Goal: Task Accomplishment & Management: Manage account settings

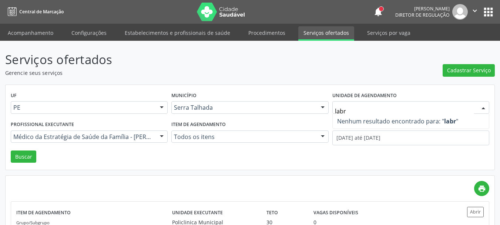
type input "lab"
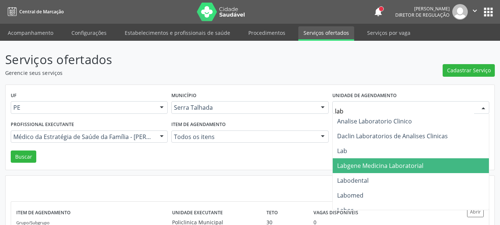
click at [389, 162] on span "Labgene Medicina Laboratorial" at bounding box center [380, 165] width 86 height 8
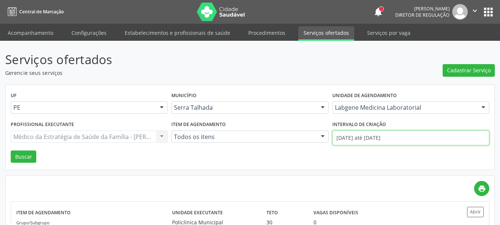
click at [371, 138] on input "[DATE] até [DATE]" at bounding box center [410, 137] width 157 height 15
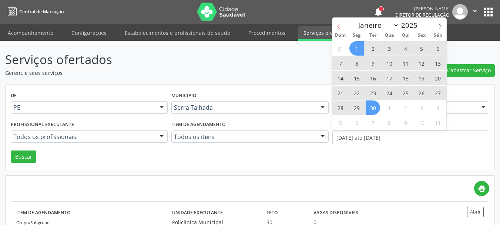
click at [339, 29] on span at bounding box center [338, 24] width 13 height 13
select select "7"
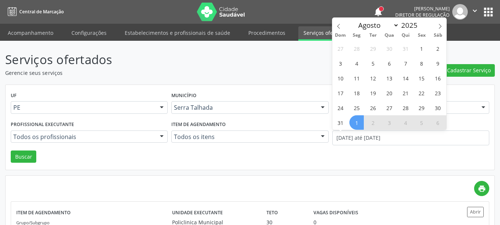
click at [298, 74] on p "Gerencie seus serviços" at bounding box center [176, 73] width 343 height 8
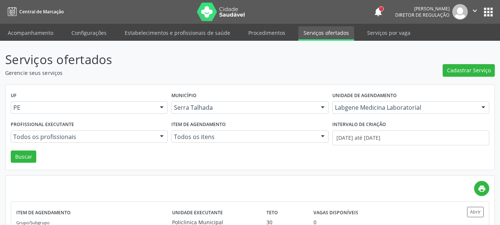
click at [441, 100] on div "Unidade de agendamento Labgene Medicina Laboratorial Todos os estabelecimentos …" at bounding box center [410, 104] width 161 height 29
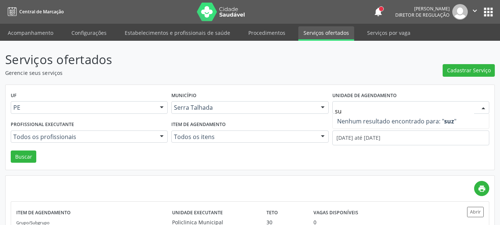
type input "s"
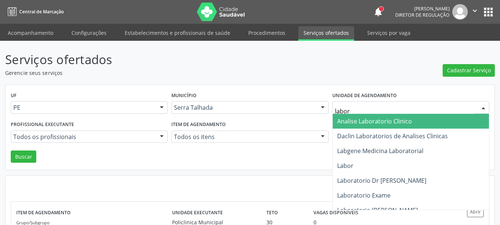
type input "labora"
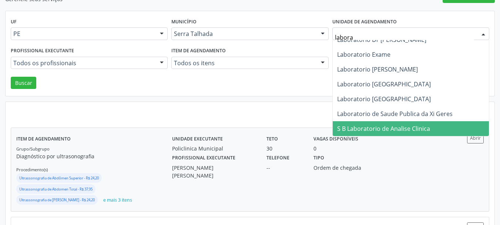
scroll to position [74, 0]
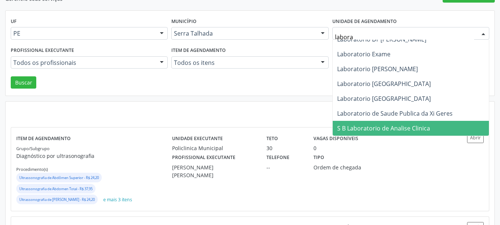
click at [429, 130] on span "S B Laboratorio de Analise Clinica" at bounding box center [411, 128] width 156 height 15
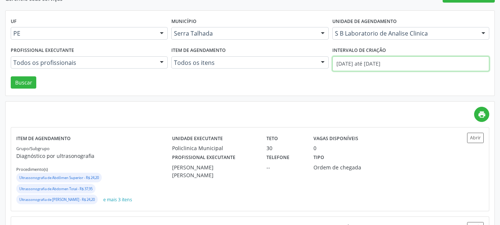
drag, startPoint x: 362, startPoint y: 70, endPoint x: 363, endPoint y: 63, distance: 6.8
click at [363, 66] on input "[DATE] até [DATE]" at bounding box center [410, 63] width 157 height 15
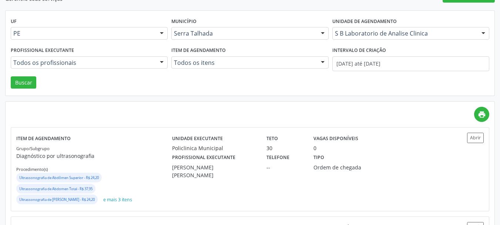
click at [284, 78] on div "UF PE PE Nenhum resultado encontrado para: " " Não há nenhuma opção para ser ex…" at bounding box center [250, 53] width 489 height 85
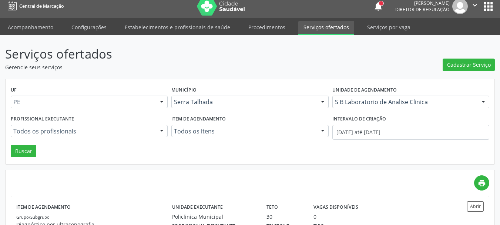
scroll to position [0, 0]
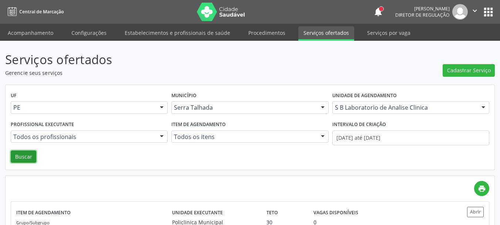
click at [33, 157] on button "Buscar" at bounding box center [24, 156] width 26 height 13
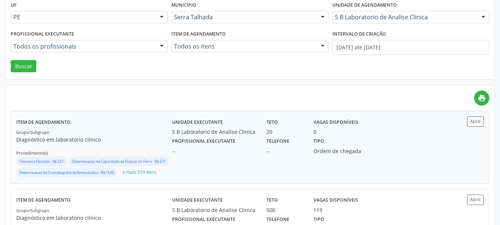
scroll to position [111, 0]
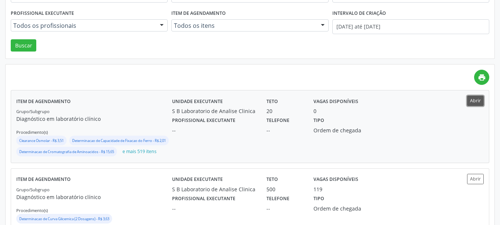
click at [471, 98] on button "Abrir" at bounding box center [475, 100] width 17 height 10
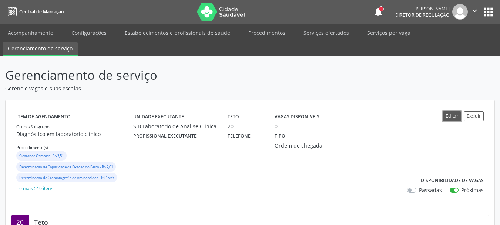
click at [450, 114] on button "Editar" at bounding box center [452, 116] width 19 height 10
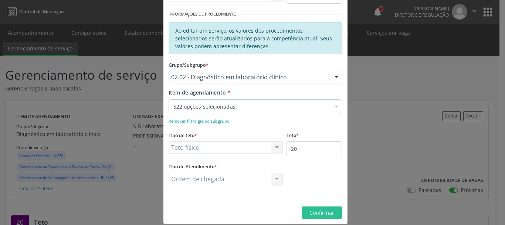
scroll to position [135, 0]
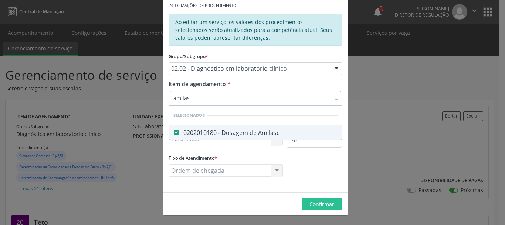
type input "amilase"
click at [235, 130] on div "0202010180 - Dosagem de Amilase" at bounding box center [256, 133] width 164 height 6
click at [210, 135] on div "0202010180 - Dosagem de Amilase" at bounding box center [256, 133] width 164 height 6
checkbox Amilase "true"
click at [232, 103] on div "amilase Desfazer seleção Selecionados 0202010180 - Dosagem de Amilase Nenhum re…" at bounding box center [256, 97] width 174 height 13
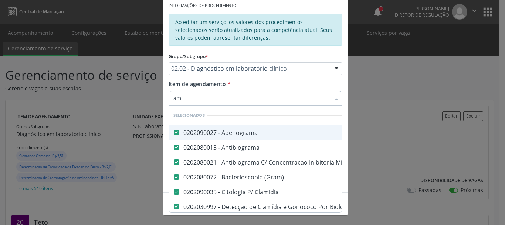
type input "a"
type input "c"
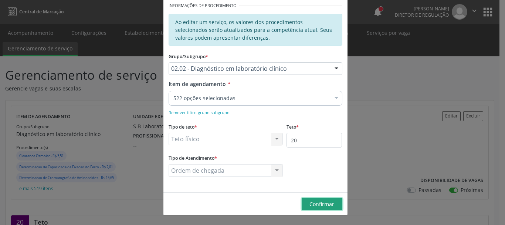
click at [324, 206] on span "Confirmar" at bounding box center [322, 203] width 25 height 7
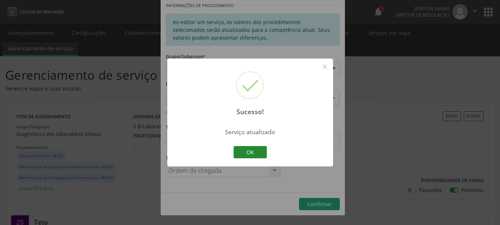
click at [250, 149] on button "OK" at bounding box center [249, 152] width 33 height 13
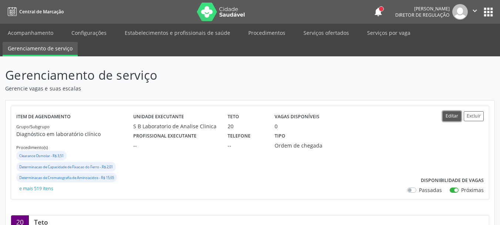
click at [457, 116] on button "Editar" at bounding box center [452, 116] width 19 height 10
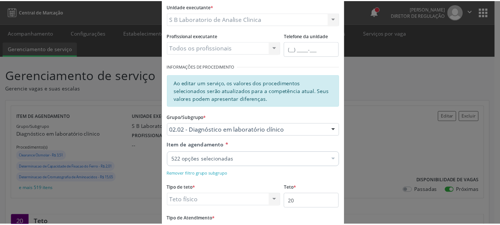
scroll to position [74, 0]
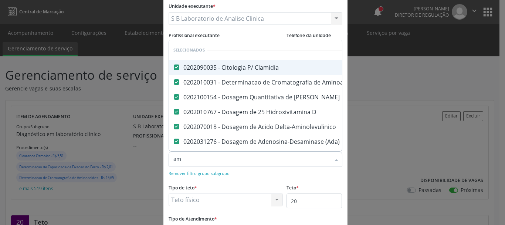
type input "a"
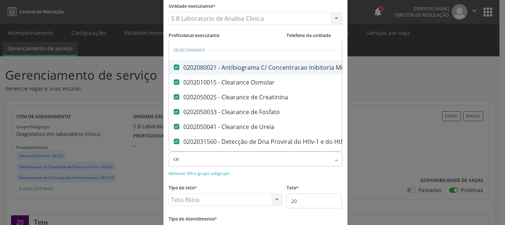
type input "c"
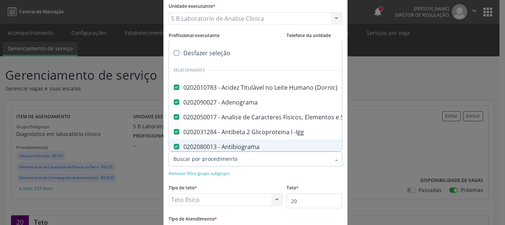
click at [381, 146] on div "Editar Serviço × Informações de Local UF * PE PE Nenhum resultado encontrado pa…" at bounding box center [252, 112] width 505 height 225
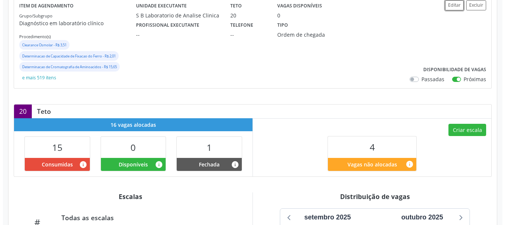
scroll to position [111, 0]
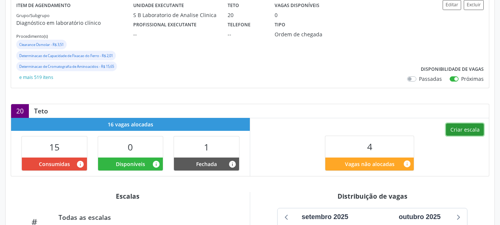
click at [451, 128] on button "Criar escala" at bounding box center [465, 129] width 38 height 13
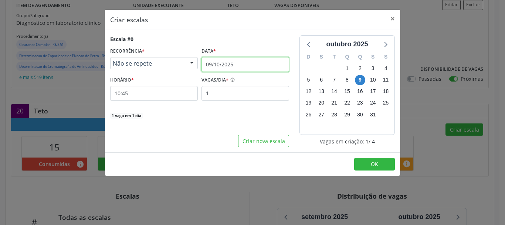
click at [239, 70] on body "Central de Marcação notifications Ana Paula da Silva Lima Diretor de regulação …" at bounding box center [252, 1] width 505 height 225
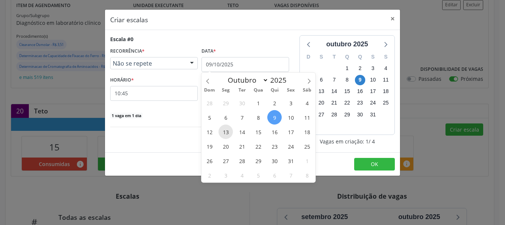
click at [226, 129] on span "13" at bounding box center [226, 131] width 14 height 14
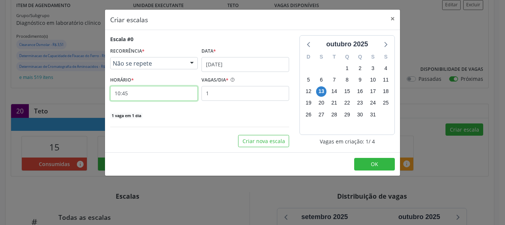
click at [137, 95] on input "10:45" at bounding box center [154, 93] width 88 height 15
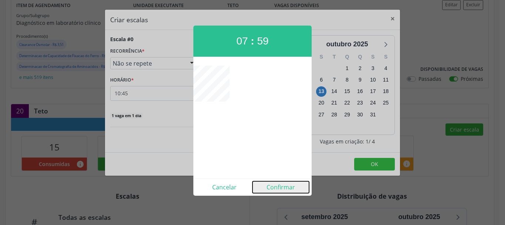
click at [273, 185] on button "Confirmar" at bounding box center [281, 187] width 57 height 12
type input "07:59"
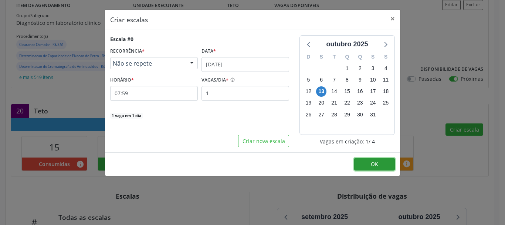
click at [367, 162] on button "OK" at bounding box center [374, 164] width 41 height 13
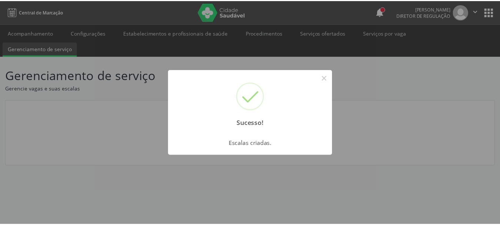
scroll to position [0, 0]
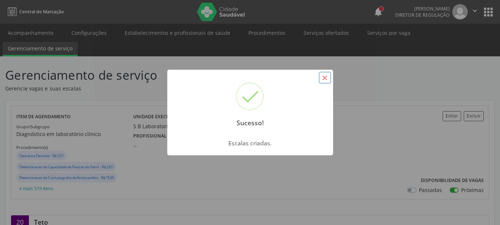
click at [327, 78] on button "×" at bounding box center [325, 77] width 13 height 13
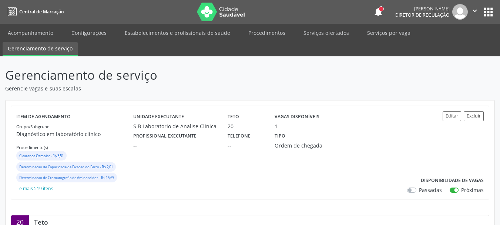
click at [485, 16] on button "apps" at bounding box center [488, 12] width 13 height 13
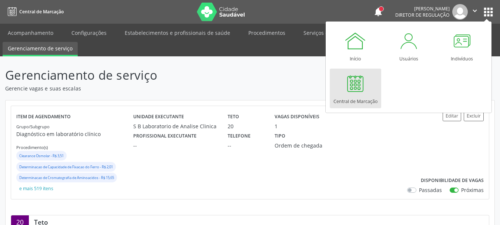
drag, startPoint x: 394, startPoint y: 134, endPoint x: 349, endPoint y: 69, distance: 78.8
click at [393, 131] on div "Profissional executante -- Telefone -- Tipo Ordem de chegada" at bounding box center [269, 139] width 283 height 19
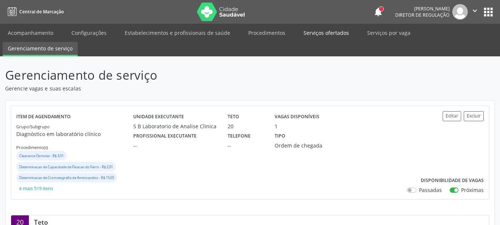
drag, startPoint x: 326, startPoint y: 35, endPoint x: 325, endPoint y: 38, distance: 3.8
click at [326, 36] on link "Serviços ofertados" at bounding box center [326, 32] width 56 height 13
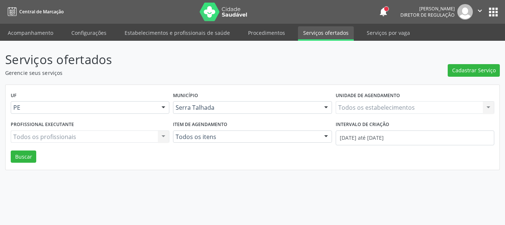
drag, startPoint x: 379, startPoint y: 100, endPoint x: 377, endPoint y: 109, distance: 9.9
click at [380, 102] on div "Unidade de agendamento Todos os estabelecimentos Todos os estabelecimentos Nenh…" at bounding box center [415, 104] width 162 height 29
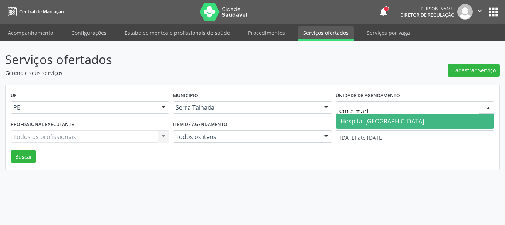
type input "santa marta"
click at [382, 128] on span "Hospital [GEOGRAPHIC_DATA]" at bounding box center [415, 121] width 158 height 15
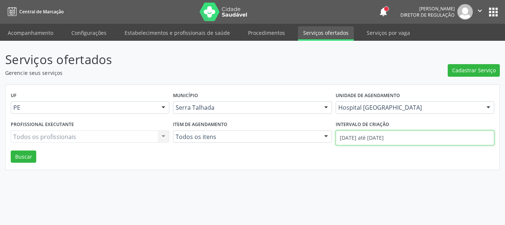
click at [380, 138] on input "01/10/2025 até 09/10/2025" at bounding box center [415, 137] width 159 height 15
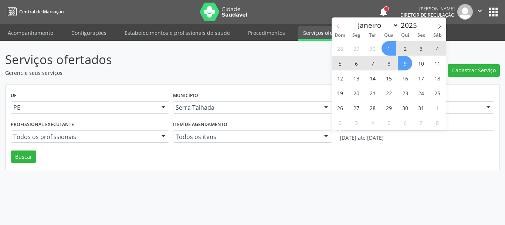
click at [336, 28] on icon at bounding box center [338, 26] width 5 height 5
select select "8"
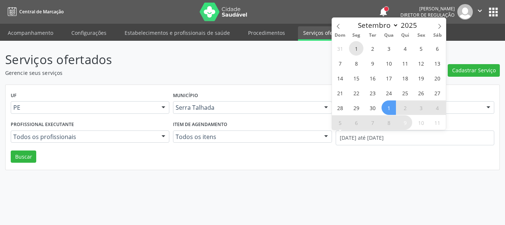
click at [352, 52] on span "1" at bounding box center [356, 48] width 14 height 14
type input "01/09/2025"
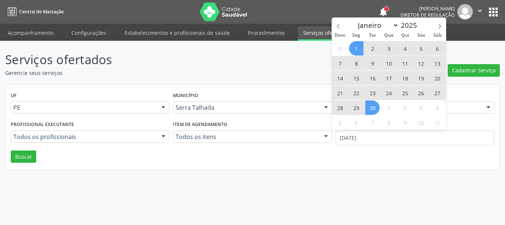
click at [375, 107] on span "30" at bounding box center [373, 107] width 14 height 14
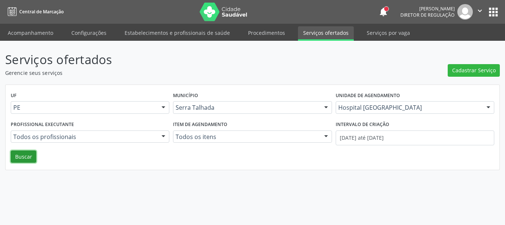
click at [27, 154] on button "Buscar" at bounding box center [24, 156] width 26 height 13
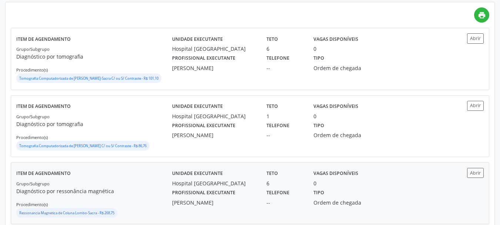
scroll to position [188, 0]
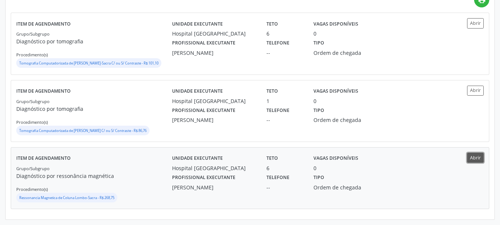
click at [481, 153] on button "Abrir" at bounding box center [475, 157] width 17 height 10
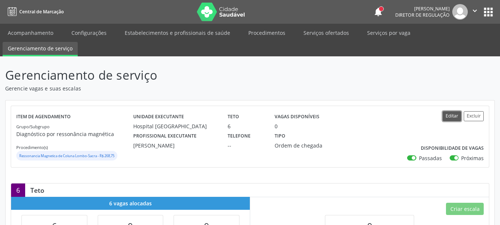
click at [457, 113] on button "Editar" at bounding box center [452, 116] width 19 height 10
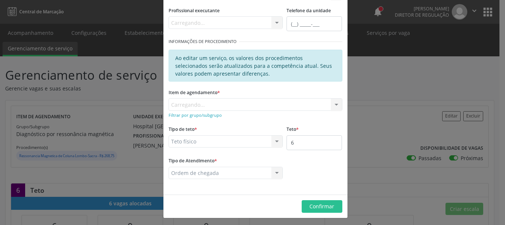
scroll to position [101, 0]
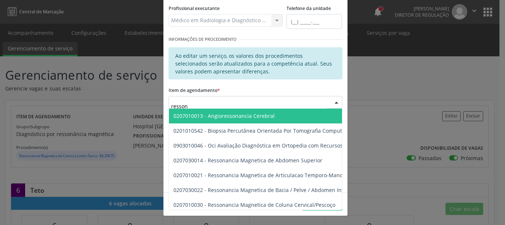
type input "ressona"
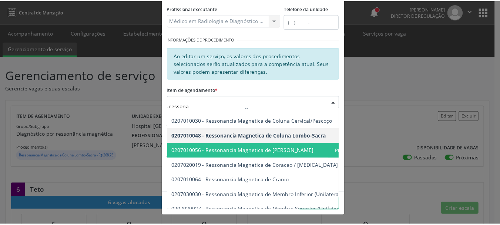
scroll to position [74, 0]
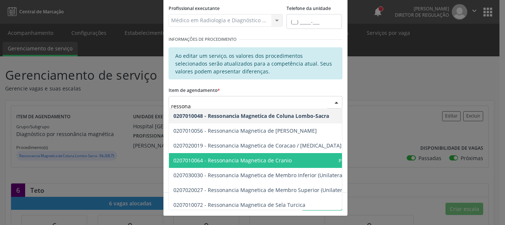
click at [289, 154] on span "0207010064 - Ressonancia Magnetica de Cranio" at bounding box center [278, 160] width 219 height 15
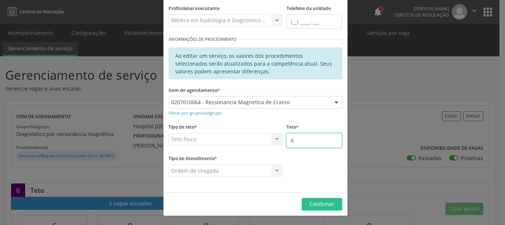
click at [307, 142] on input "6" at bounding box center [315, 140] width 56 height 15
type input "7"
click at [316, 206] on span "Confirmar" at bounding box center [322, 203] width 25 height 7
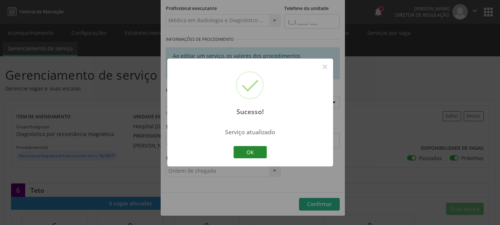
click at [249, 154] on button "OK" at bounding box center [249, 152] width 33 height 13
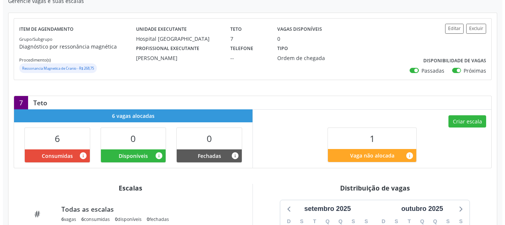
scroll to position [111, 0]
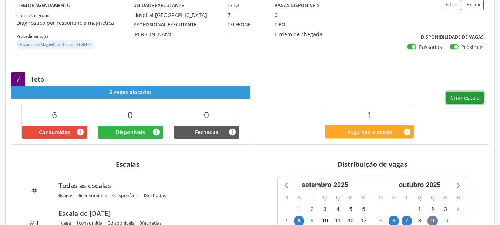
click at [476, 97] on button "Criar escala" at bounding box center [465, 97] width 38 height 13
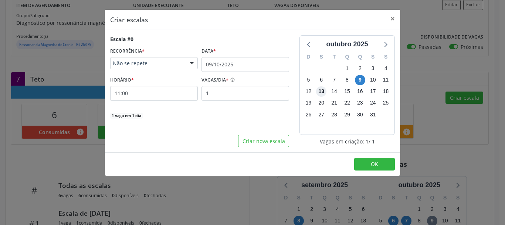
click at [323, 89] on span "13" at bounding box center [321, 91] width 10 height 10
click at [196, 127] on hr at bounding box center [199, 127] width 179 height 0
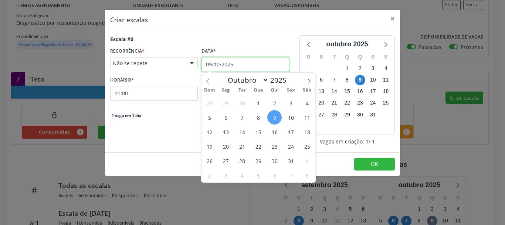
click at [217, 65] on input "09/10/2025" at bounding box center [246, 64] width 88 height 15
click at [225, 128] on span "13" at bounding box center [226, 131] width 14 height 14
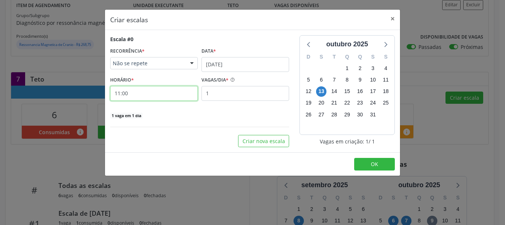
click at [133, 94] on input "11:00" at bounding box center [154, 93] width 88 height 15
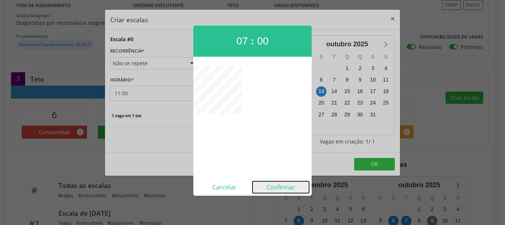
drag, startPoint x: 282, startPoint y: 189, endPoint x: 270, endPoint y: 176, distance: 17.5
click at [282, 188] on button "Confirmar" at bounding box center [281, 187] width 57 height 12
type input "07:00"
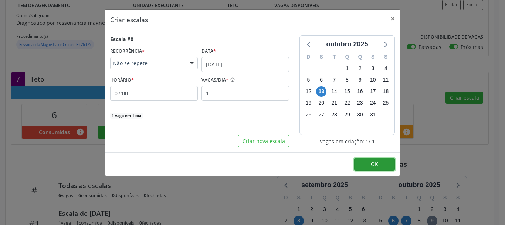
drag, startPoint x: 376, startPoint y: 163, endPoint x: 295, endPoint y: 156, distance: 81.3
click at [374, 163] on span "OK" at bounding box center [374, 163] width 7 height 7
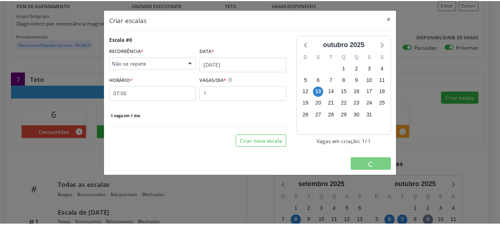
scroll to position [0, 0]
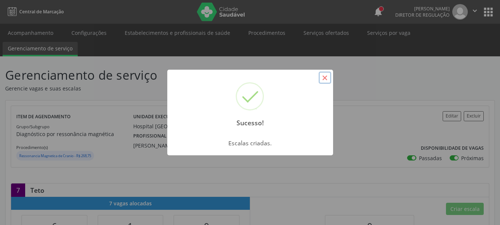
click at [321, 77] on button "×" at bounding box center [325, 77] width 13 height 13
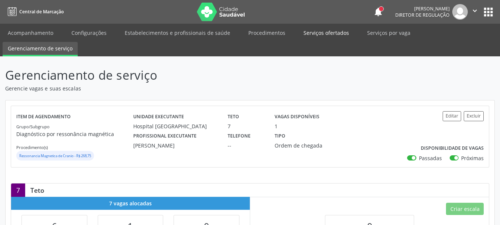
click at [333, 28] on link "Serviços ofertados" at bounding box center [326, 32] width 56 height 13
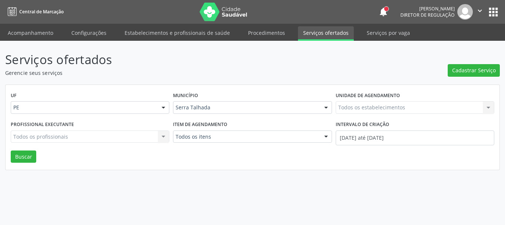
click at [360, 108] on div "Todos os estabelecimentos Todos os estabelecimentos Nenhum resultado encontrado…" at bounding box center [415, 107] width 159 height 13
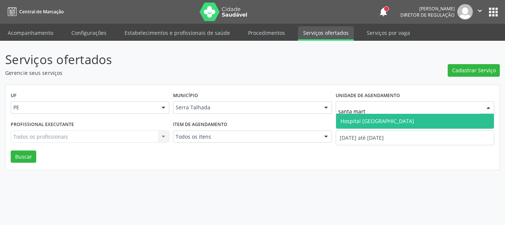
type input "santa marta"
click at [406, 122] on span "Hospital [GEOGRAPHIC_DATA]" at bounding box center [415, 121] width 158 height 15
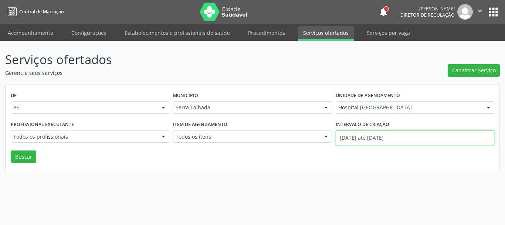
click at [409, 134] on input "01/10/2025 até 09/10/2025" at bounding box center [415, 137] width 159 height 15
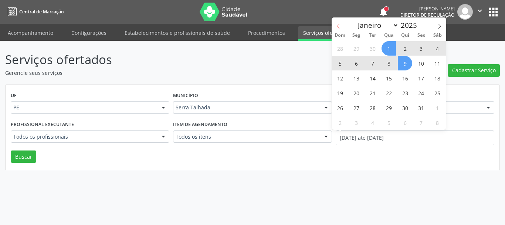
click at [343, 26] on span at bounding box center [338, 24] width 13 height 13
select select "8"
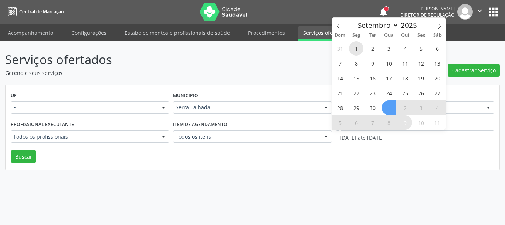
click at [354, 49] on span "1" at bounding box center [356, 48] width 14 height 14
type input "01/09/2025"
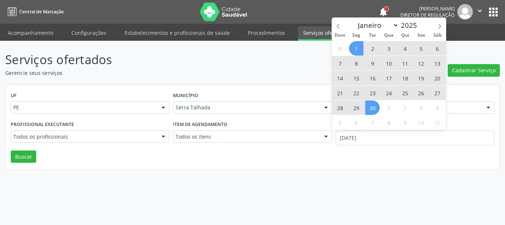
click at [377, 108] on span "30" at bounding box center [373, 107] width 14 height 14
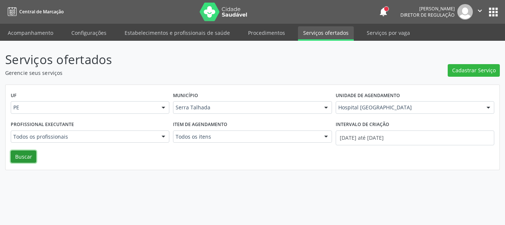
click at [25, 161] on button "Buscar" at bounding box center [24, 156] width 26 height 13
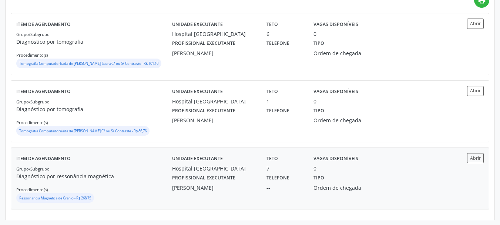
scroll to position [188, 0]
click at [473, 158] on button "Abrir" at bounding box center [475, 157] width 17 height 10
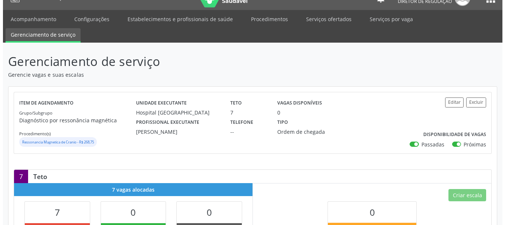
scroll to position [37, 0]
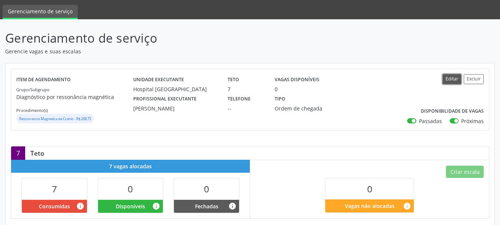
click at [450, 78] on button "Editar" at bounding box center [452, 79] width 19 height 10
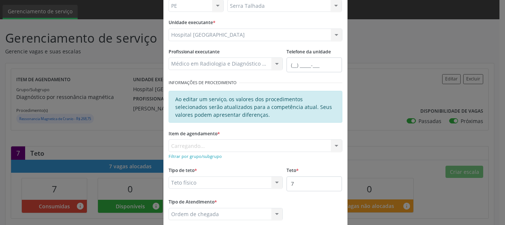
scroll to position [74, 0]
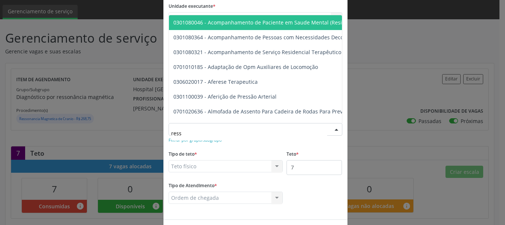
type input "resso"
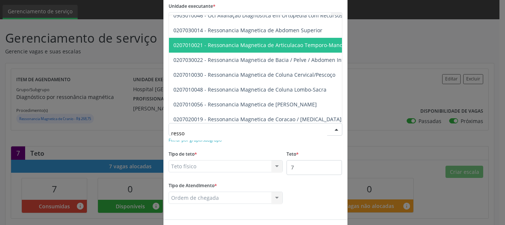
scroll to position [37, 0]
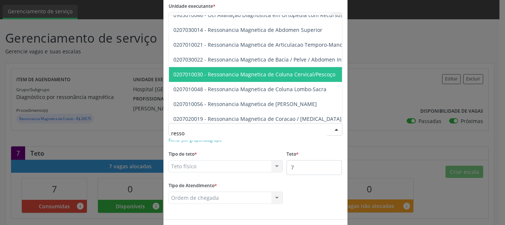
click at [307, 71] on span "0207010030 - Ressonancia Magnetica de Coluna Cervical/Pescoço" at bounding box center [255, 74] width 162 height 7
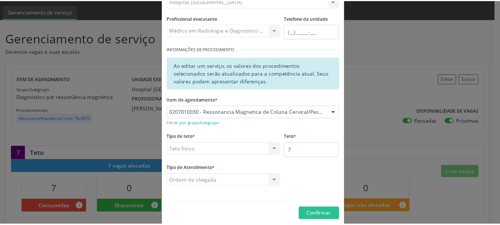
scroll to position [101, 0]
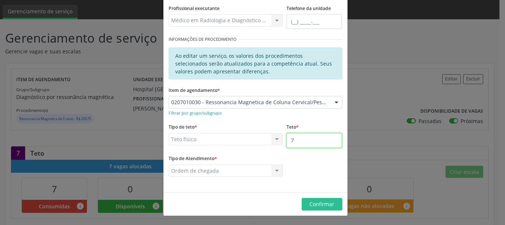
click at [310, 140] on input "7" at bounding box center [315, 140] width 56 height 15
type input "8"
click at [324, 202] on span "Confirmar" at bounding box center [322, 203] width 25 height 7
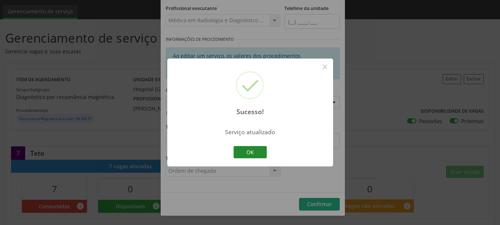
click at [248, 151] on button "OK" at bounding box center [249, 152] width 33 height 13
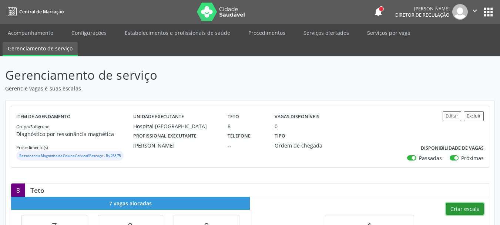
click at [479, 205] on button "Criar escala" at bounding box center [465, 208] width 38 height 13
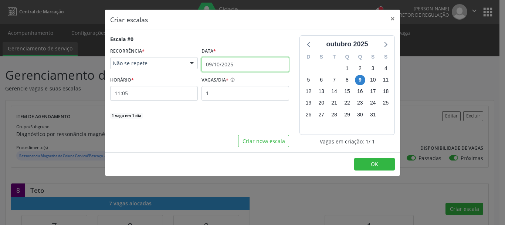
click at [220, 63] on input "09/10/2025" at bounding box center [246, 64] width 88 height 15
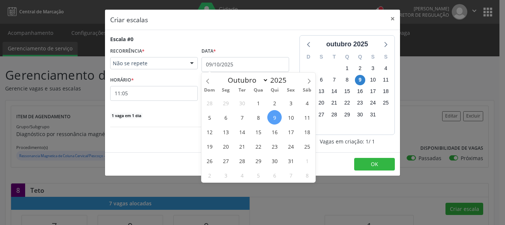
click at [227, 127] on span "13" at bounding box center [226, 131] width 14 height 14
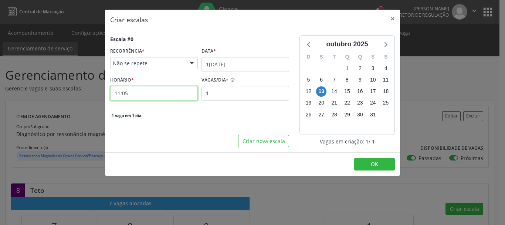
click at [130, 92] on input "11:05" at bounding box center [154, 93] width 88 height 15
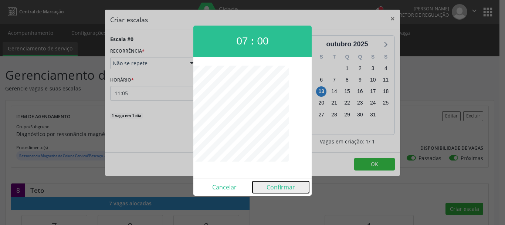
click at [285, 183] on button "Confirmar" at bounding box center [281, 187] width 57 height 12
type input "07:00"
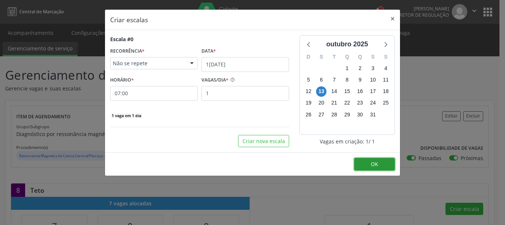
click at [376, 163] on span "OK" at bounding box center [374, 163] width 7 height 7
